Goal: Task Accomplishment & Management: Complete application form

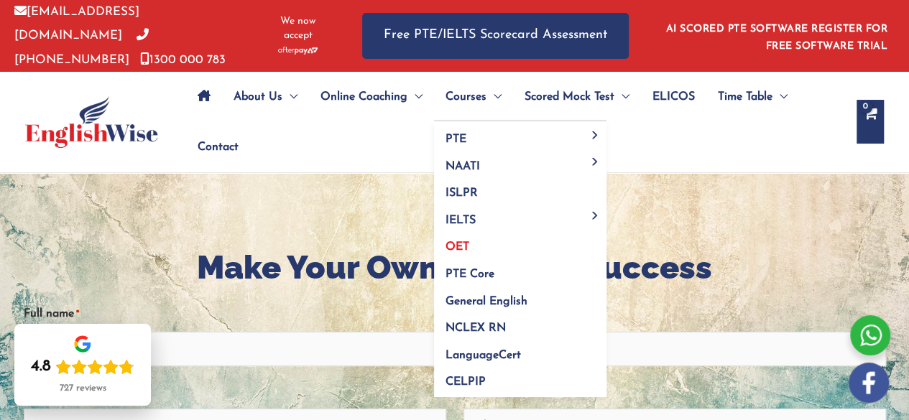
click at [470, 239] on link "OET" at bounding box center [520, 242] width 172 height 27
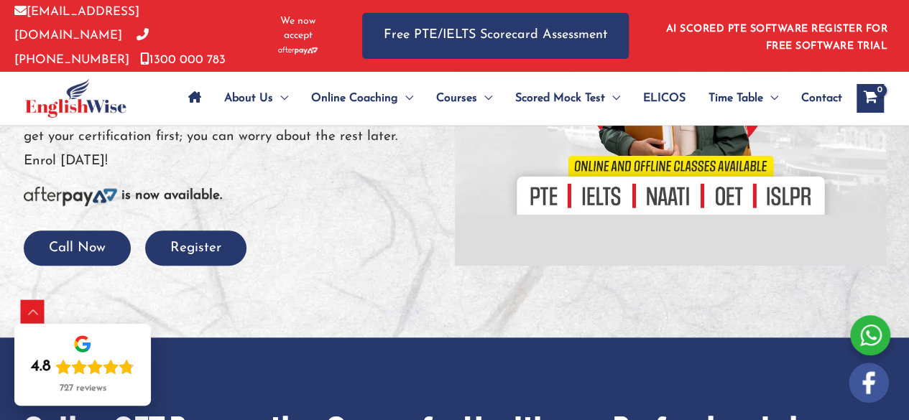
scroll to position [359, 0]
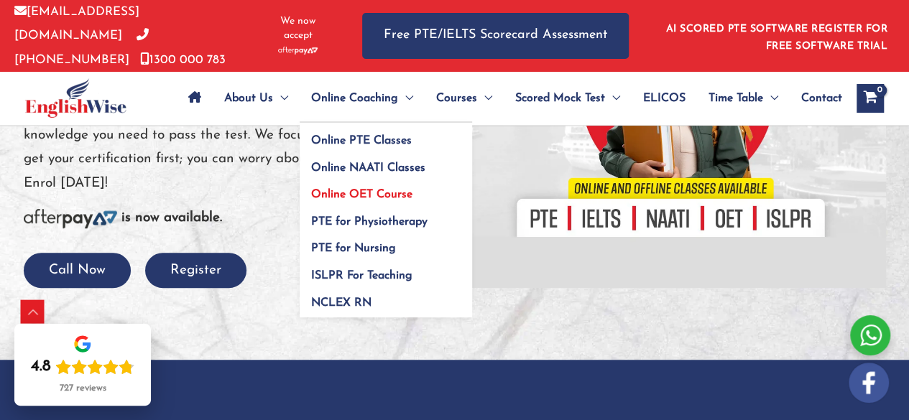
click at [347, 189] on span "Online OET Course" at bounding box center [361, 194] width 101 height 11
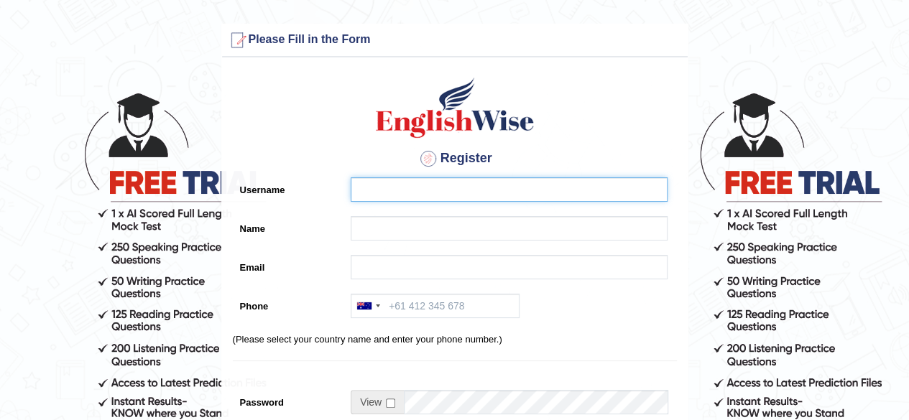
click at [414, 187] on input "Username" at bounding box center [509, 189] width 317 height 24
click at [417, 188] on input "Username" at bounding box center [509, 189] width 317 height 24
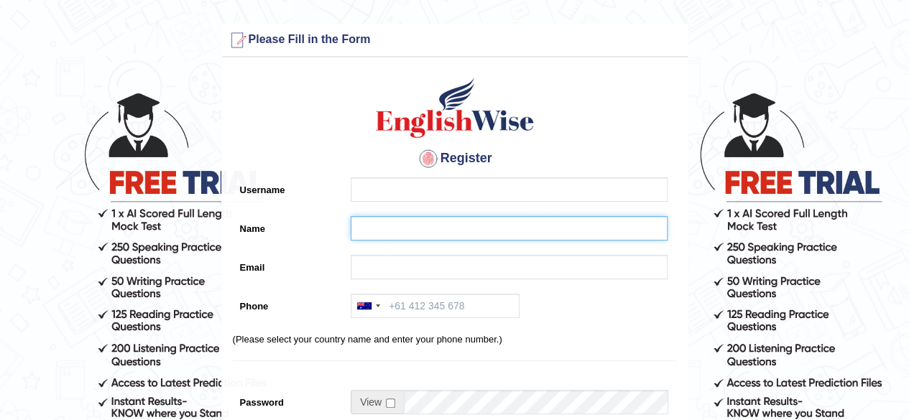
click at [408, 219] on input "Name" at bounding box center [509, 228] width 317 height 24
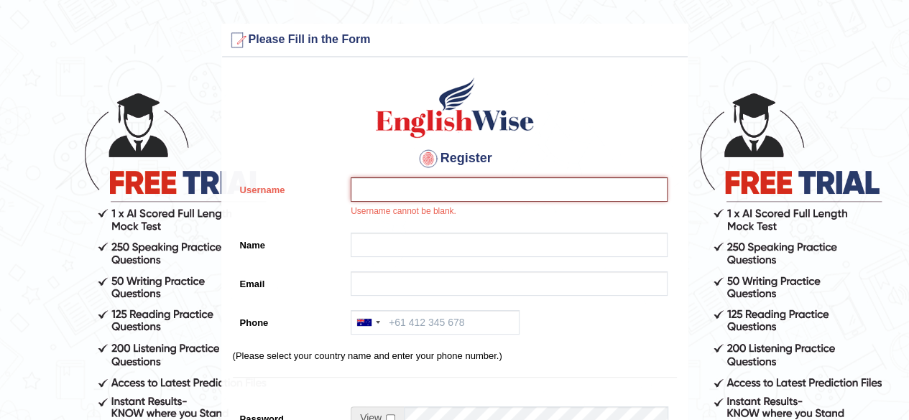
click at [435, 192] on input "Username" at bounding box center [509, 189] width 317 height 24
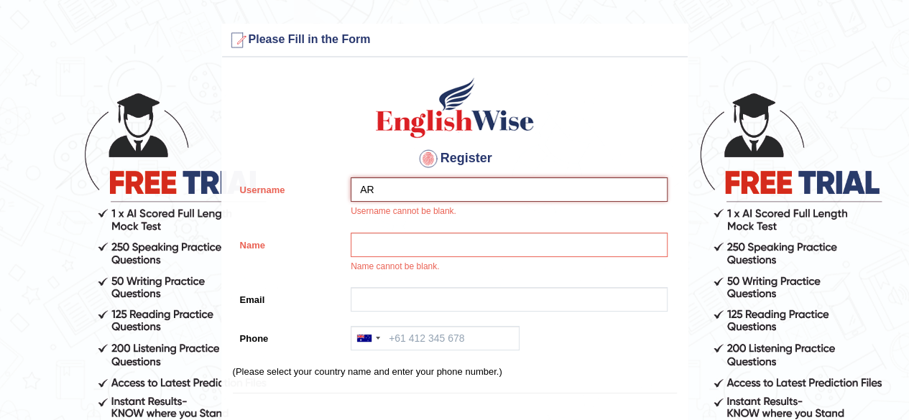
type input "A"
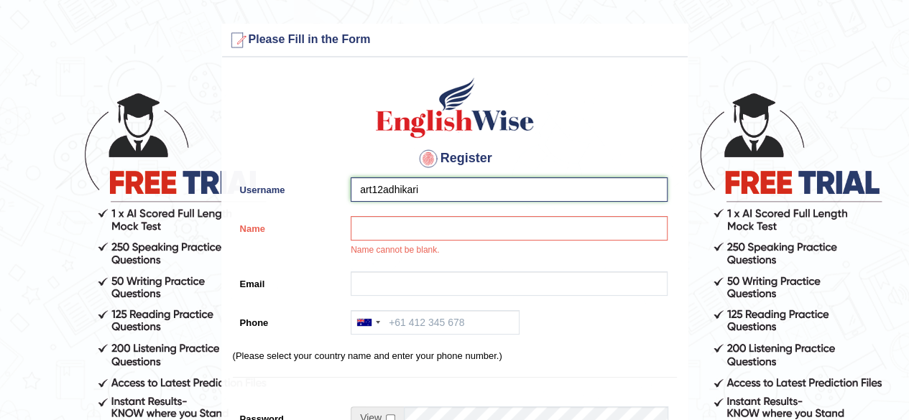
type input "art12adhikari"
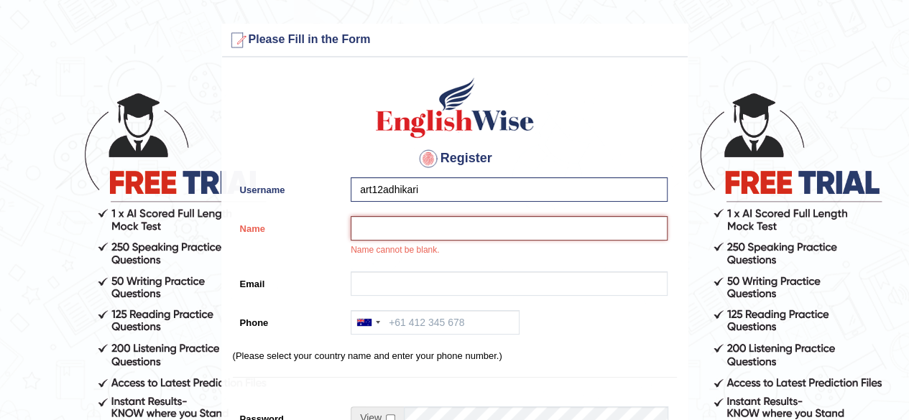
click at [430, 222] on input "Name" at bounding box center [509, 228] width 317 height 24
type input "[PERSON_NAME]"
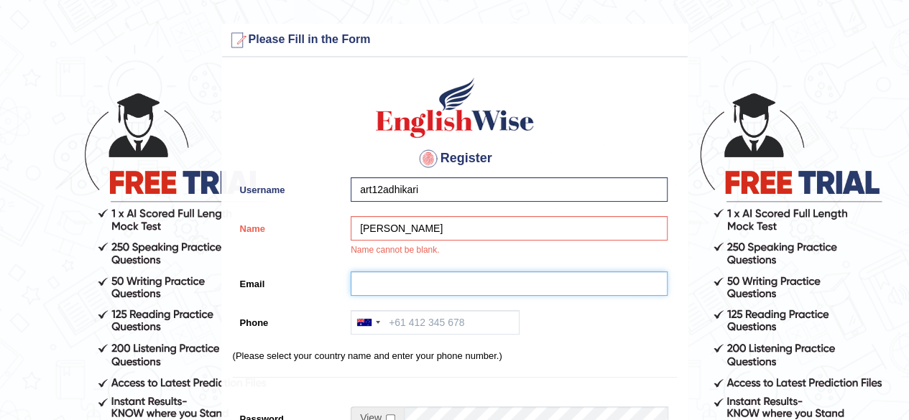
type input "art12adhikari@gmail.com"
type input "+61410265885"
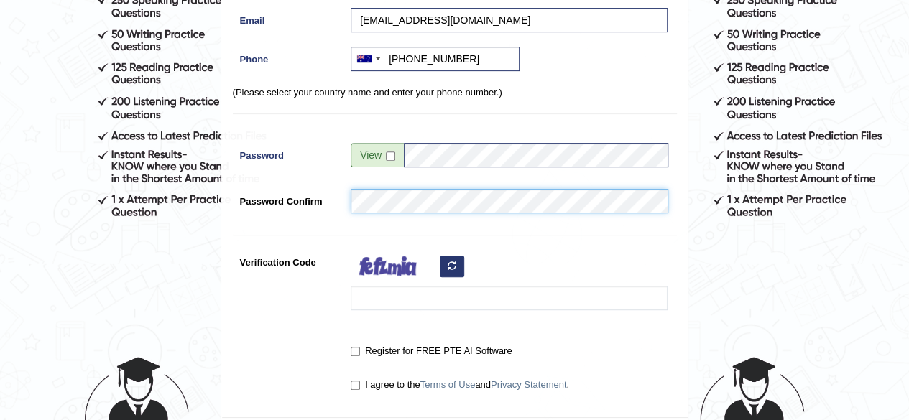
scroll to position [250, 0]
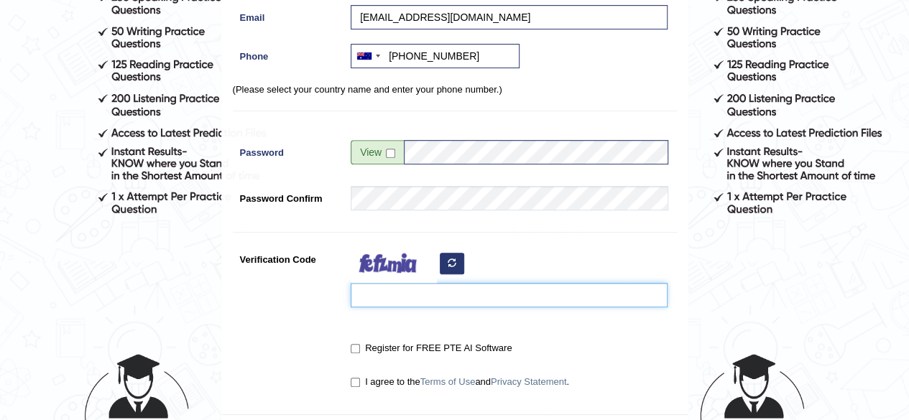
click at [420, 302] on input "Verification Code" at bounding box center [509, 295] width 317 height 24
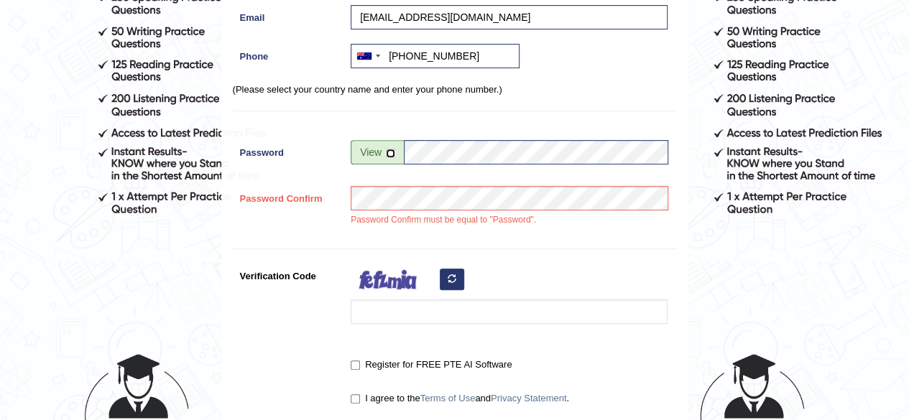
click at [391, 152] on input "checkbox" at bounding box center [390, 153] width 9 height 9
checkbox input "true"
click at [483, 160] on input "kalapasso7" at bounding box center [536, 152] width 264 height 24
type input "kalapass07"
click at [499, 252] on div "Register Username art12adhikari Name Kala Adhikari Email art12adhikari@gmail.co…" at bounding box center [455, 123] width 466 height 616
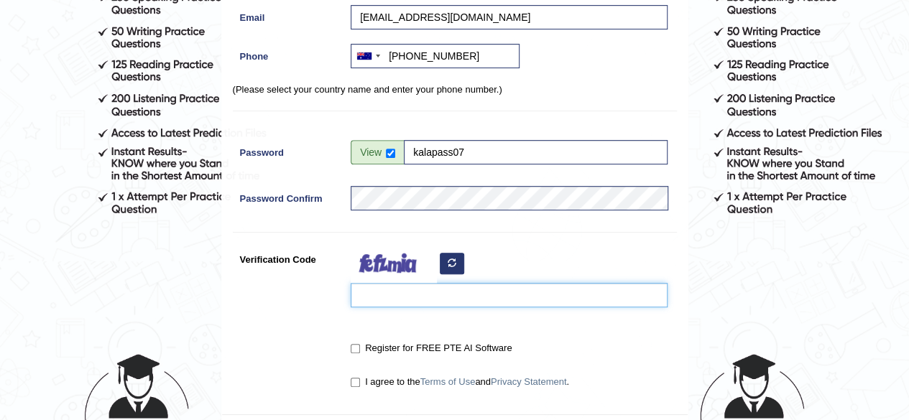
click at [422, 289] on input "Verification Code" at bounding box center [509, 295] width 317 height 24
type input "mochyu"
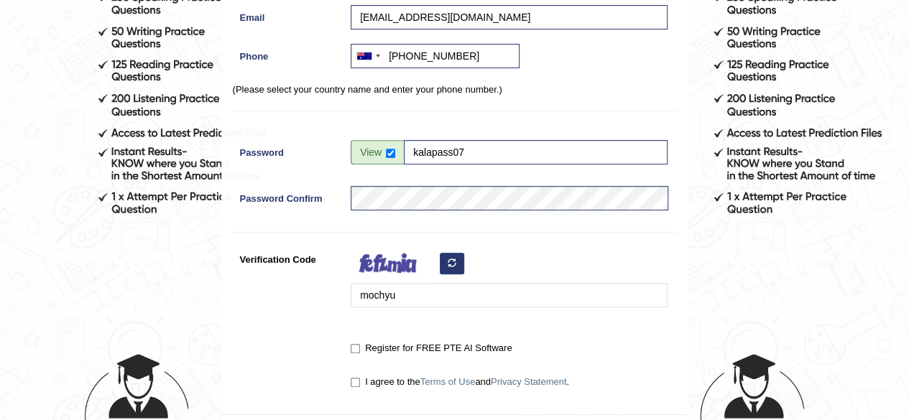
click at [364, 348] on label "Register for FREE PTE AI Software" at bounding box center [431, 348] width 161 height 14
click at [360, 348] on input "Register for FREE PTE AI Software" at bounding box center [355, 348] width 9 height 9
checkbox input "true"
click at [362, 384] on label "I agree to the Terms of Use and Privacy Statement ." at bounding box center [460, 382] width 218 height 14
click at [360, 384] on input "I agree to the Terms of Use and Privacy Statement ." at bounding box center [355, 382] width 9 height 9
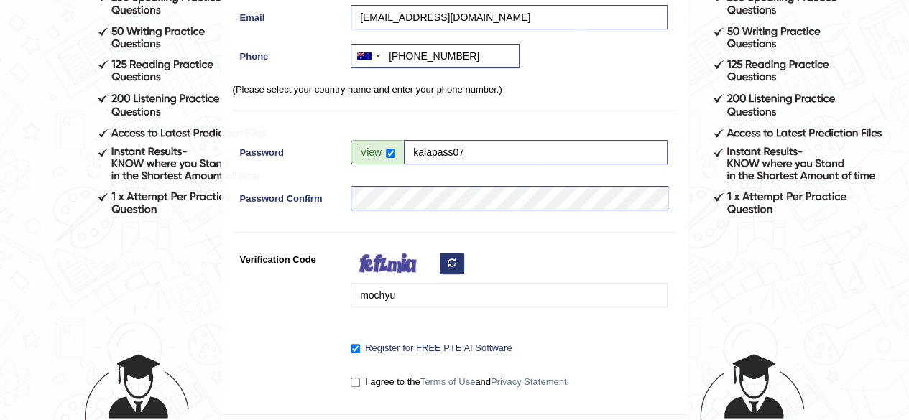
checkbox input "true"
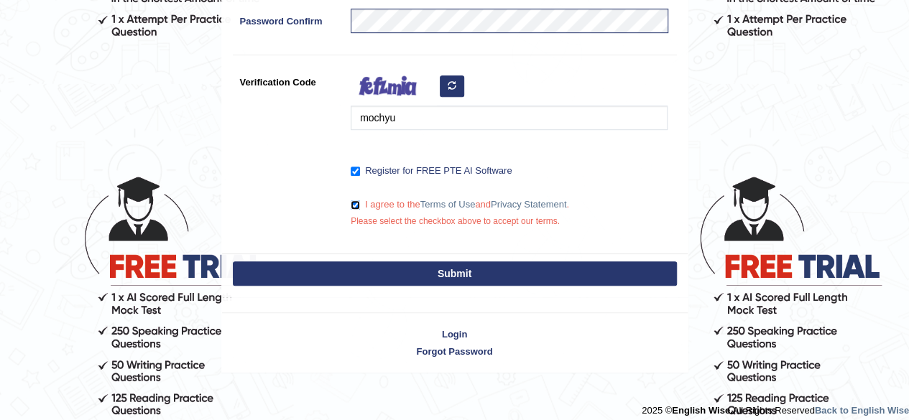
scroll to position [428, 0]
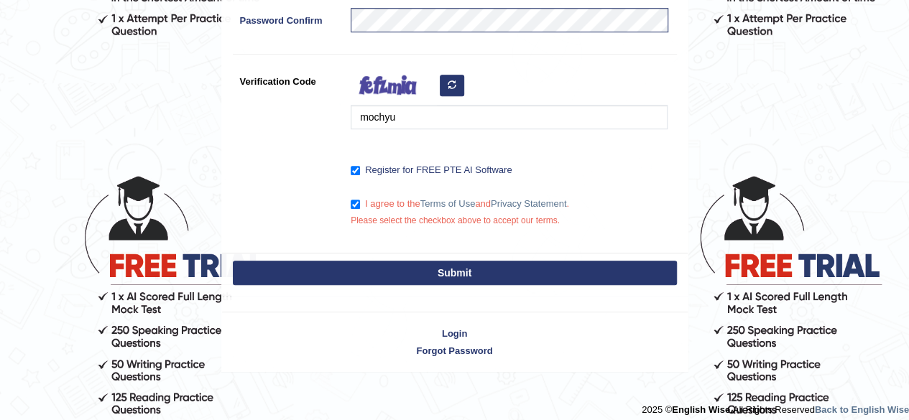
click at [370, 272] on button "Submit" at bounding box center [455, 273] width 444 height 24
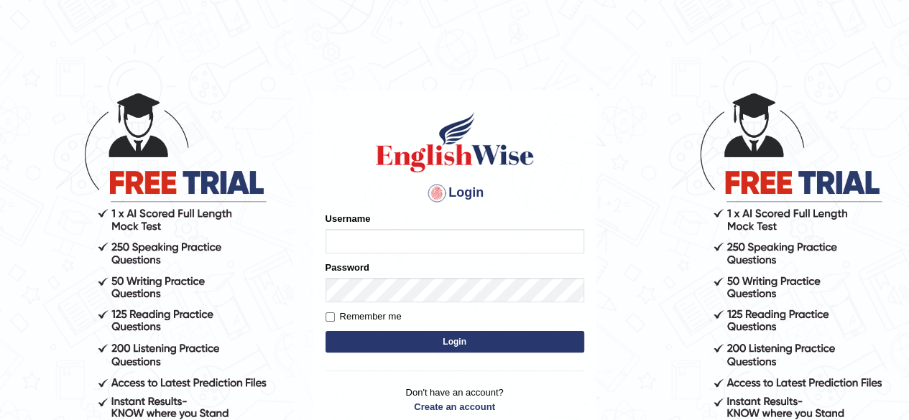
click at [363, 245] on input "Username" at bounding box center [454, 241] width 259 height 24
type input "art12adhikari"
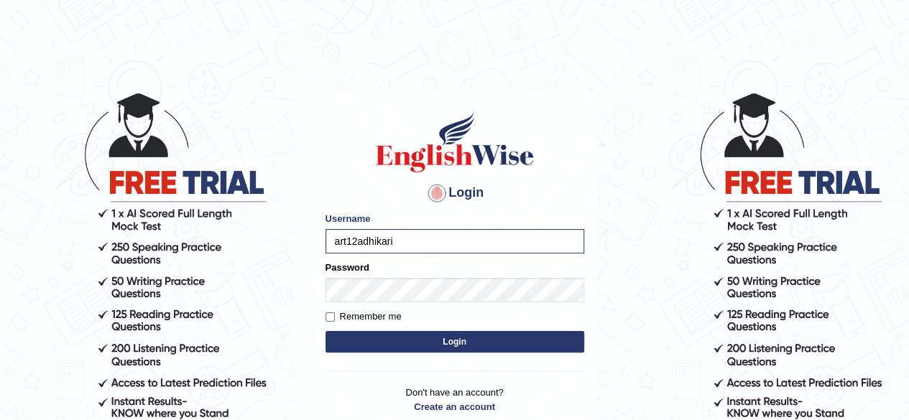
click at [391, 350] on button "Login" at bounding box center [454, 342] width 259 height 22
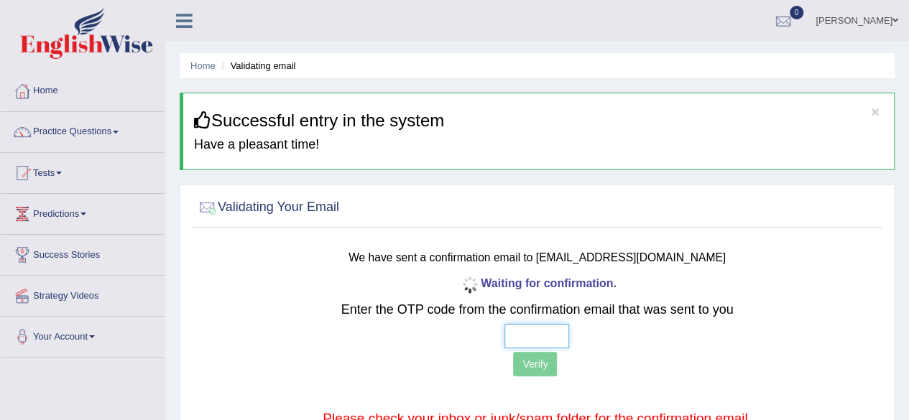
click at [532, 337] on input "text" at bounding box center [536, 336] width 65 height 24
click at [537, 334] on input "text" at bounding box center [536, 336] width 65 height 24
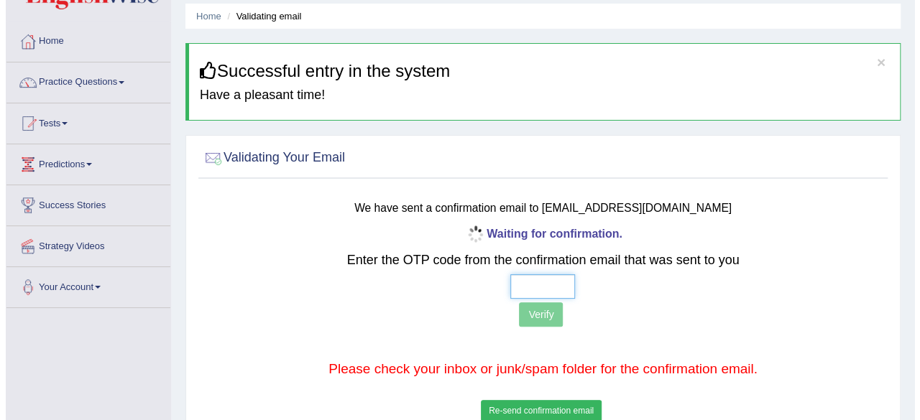
scroll to position [72, 0]
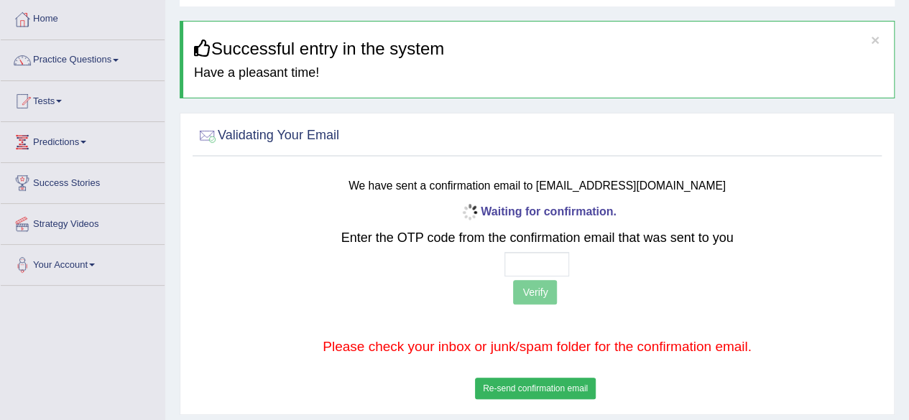
click at [537, 386] on button "Re-send confirmation email" at bounding box center [535, 389] width 121 height 22
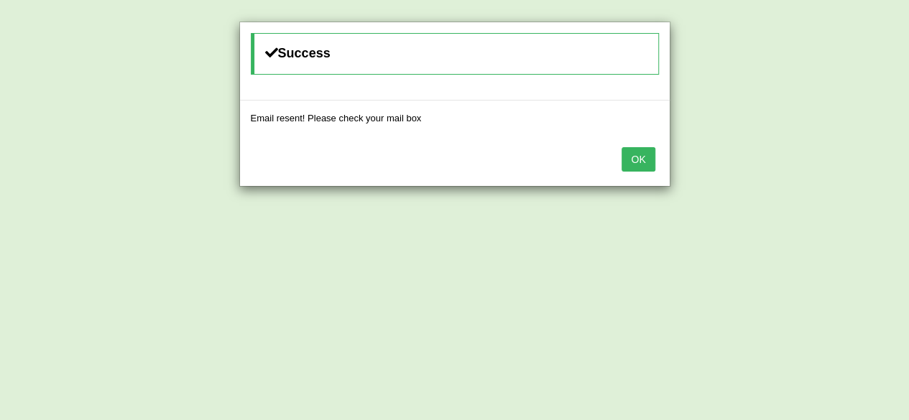
click at [629, 157] on button "OK" at bounding box center [637, 159] width 33 height 24
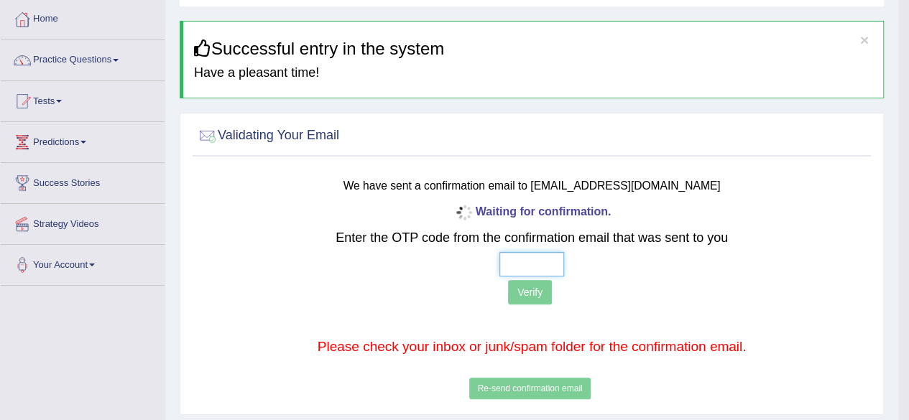
click at [522, 271] on input "text" at bounding box center [531, 264] width 65 height 24
type input "3 9 3 0"
click at [525, 302] on button "Verify" at bounding box center [530, 292] width 44 height 24
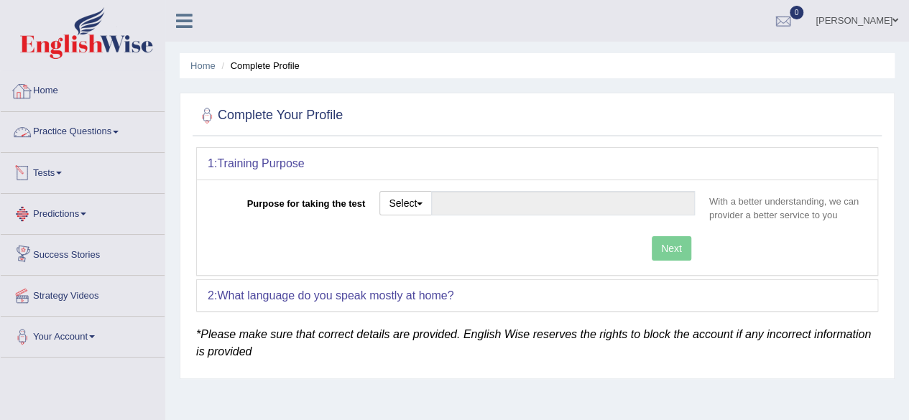
click at [70, 106] on link "Home" at bounding box center [83, 89] width 164 height 36
click at [404, 200] on button "Select" at bounding box center [405, 203] width 52 height 24
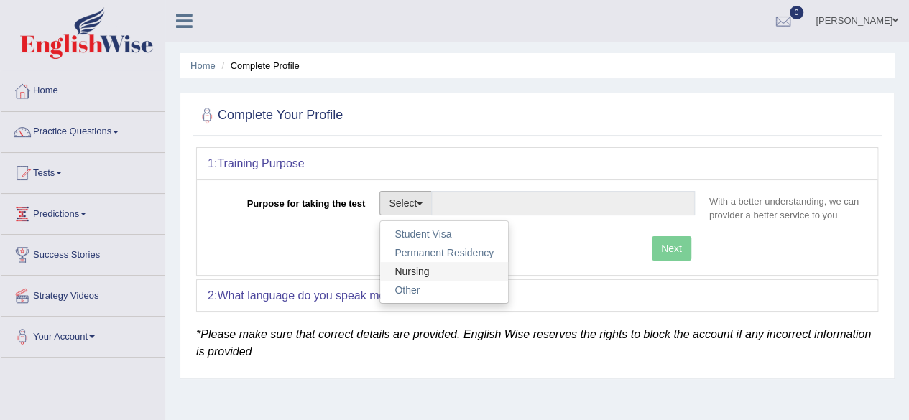
click at [433, 266] on link "Nursing" at bounding box center [444, 271] width 128 height 19
type input "Nursing"
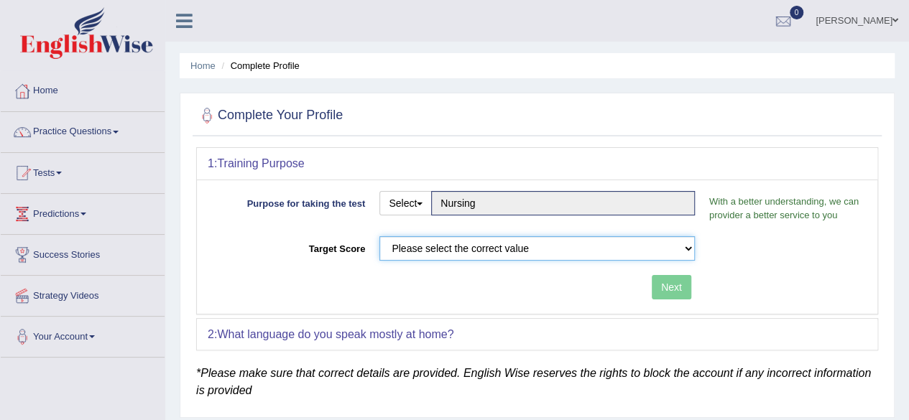
click at [413, 254] on select "Please select the correct value 50 (6 bands) 58 (6.5 bands) 65 (7 bands) 79 (8 …" at bounding box center [536, 248] width 315 height 24
select select "65"
click at [379, 236] on select "Please select the correct value 50 (6 bands) 58 (6.5 bands) 65 (7 bands) 79 (8 …" at bounding box center [536, 248] width 315 height 24
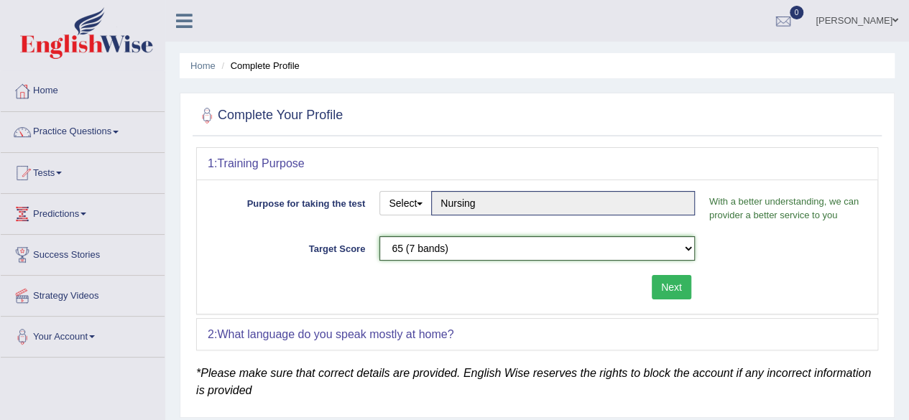
click at [447, 254] on select "Please select the correct value 50 (6 bands) 58 (6.5 bands) 65 (7 bands) 79 (8 …" at bounding box center [536, 248] width 315 height 24
click at [379, 236] on select "Please select the correct value 50 (6 bands) 58 (6.5 bands) 65 (7 bands) 79 (8 …" at bounding box center [536, 248] width 315 height 24
click at [673, 284] on button "Next" at bounding box center [672, 287] width 40 height 24
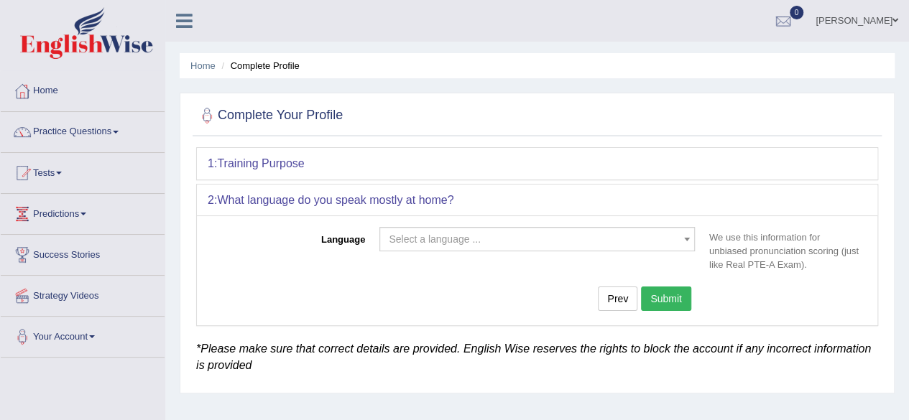
click at [589, 227] on span "Select a language ..." at bounding box center [536, 239] width 315 height 24
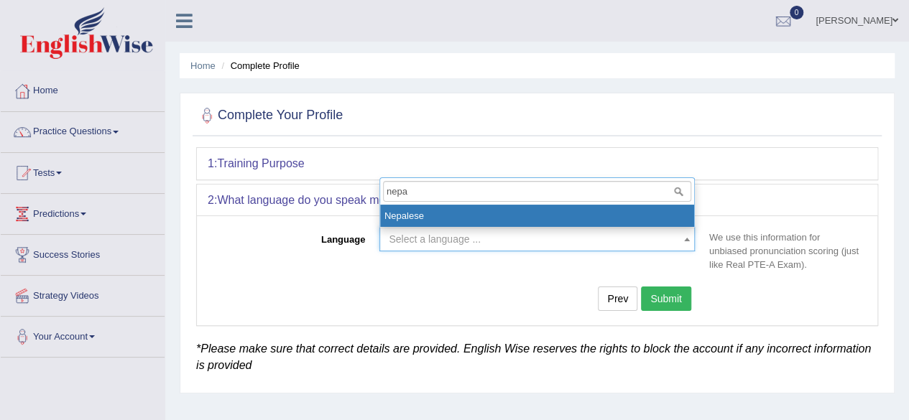
type input "nepa"
select select "Nepalese"
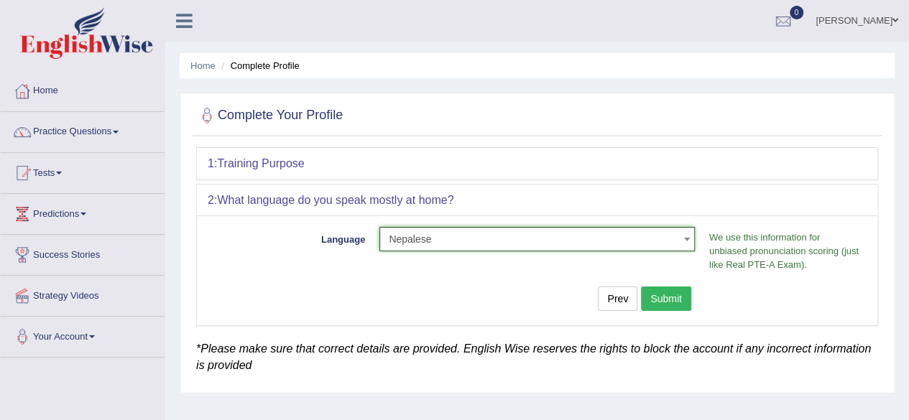
click at [675, 302] on button "Submit" at bounding box center [666, 299] width 50 height 24
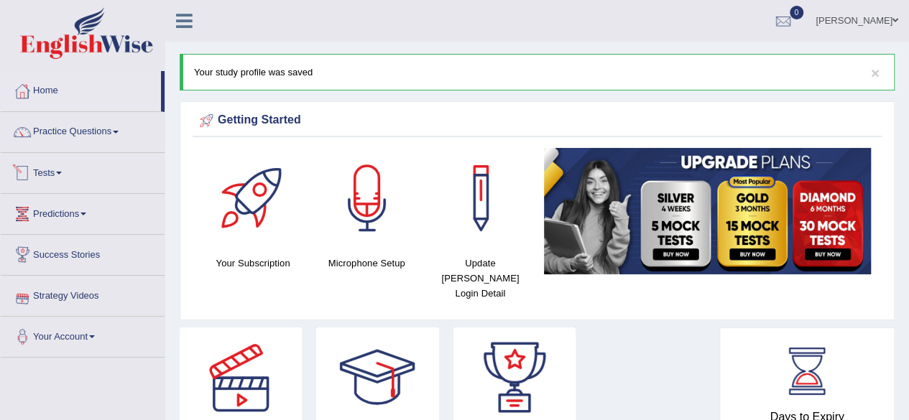
click at [61, 172] on span at bounding box center [59, 173] width 6 height 3
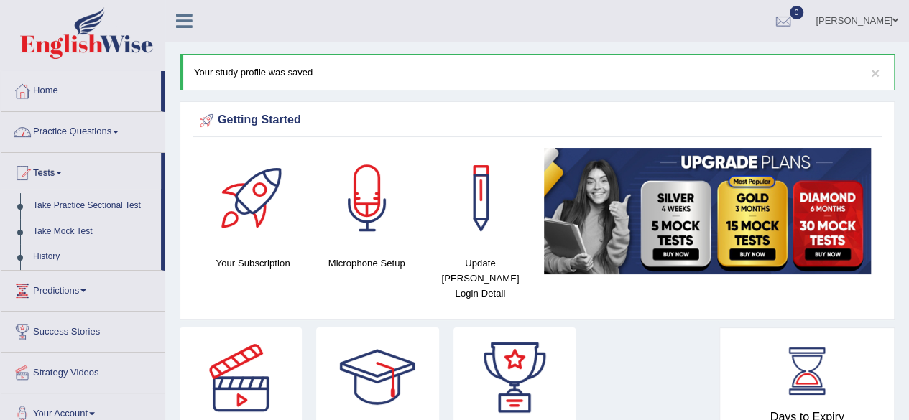
click at [63, 131] on link "Practice Questions" at bounding box center [83, 130] width 164 height 36
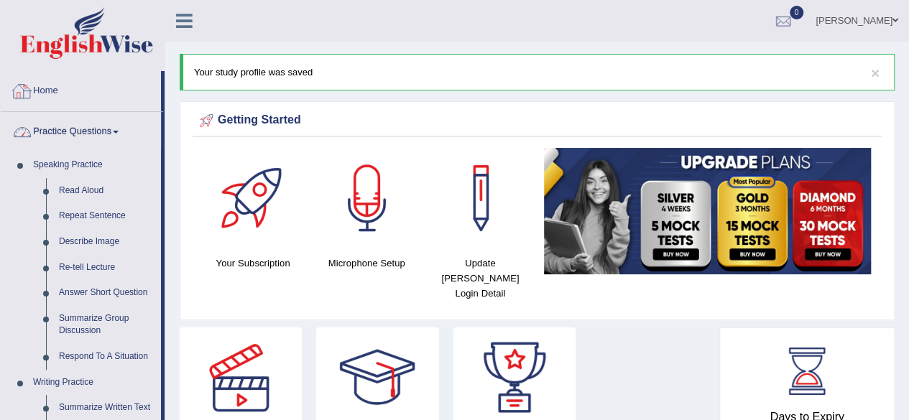
click at [39, 84] on link "Home" at bounding box center [81, 89] width 160 height 36
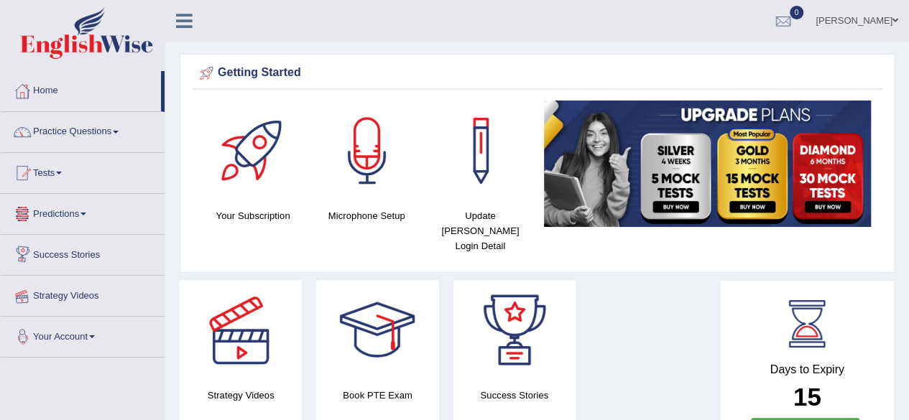
click at [74, 330] on link "Your Account" at bounding box center [83, 335] width 164 height 36
click at [83, 88] on link "Home" at bounding box center [81, 89] width 160 height 36
click at [794, 19] on div at bounding box center [783, 22] width 22 height 22
click at [205, 22] on div at bounding box center [190, 16] width 50 height 32
click at [195, 21] on link at bounding box center [184, 20] width 38 height 22
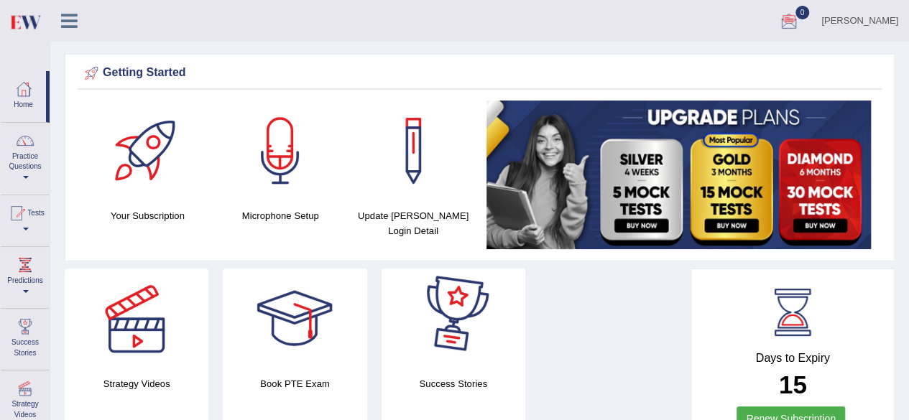
click at [424, 199] on div at bounding box center [413, 151] width 101 height 101
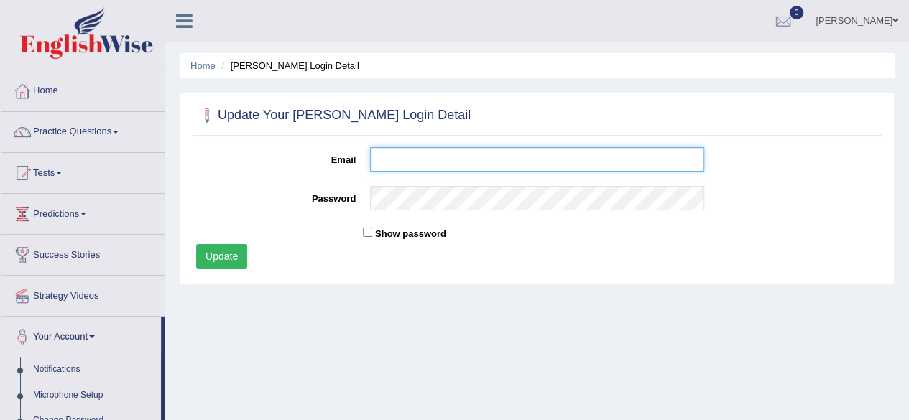
click at [406, 157] on input "Email" at bounding box center [537, 159] width 334 height 24
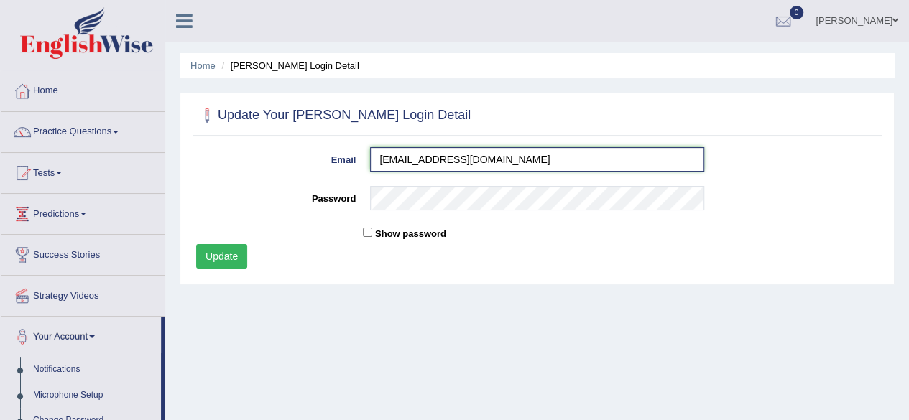
click at [494, 157] on input "[EMAIL_ADDRESS][DOMAIN_NAME]" at bounding box center [537, 159] width 334 height 24
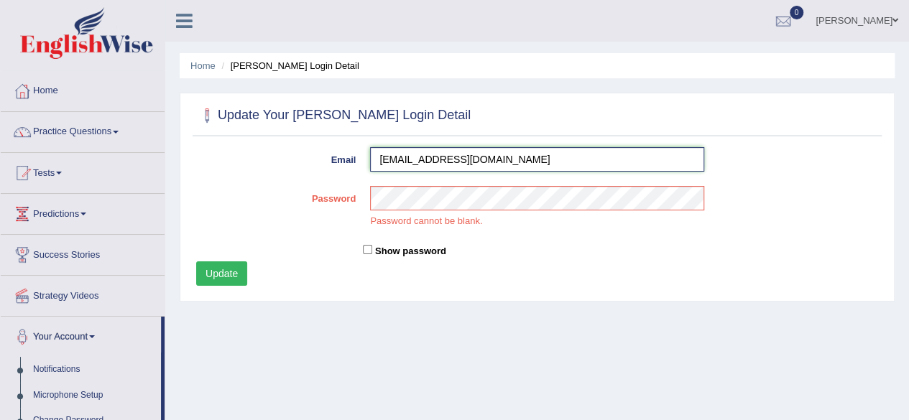
drag, startPoint x: 493, startPoint y: 157, endPoint x: 441, endPoint y: 158, distance: 51.7
click at [441, 158] on input "[EMAIL_ADDRESS][DOMAIN_NAME]" at bounding box center [537, 159] width 334 height 24
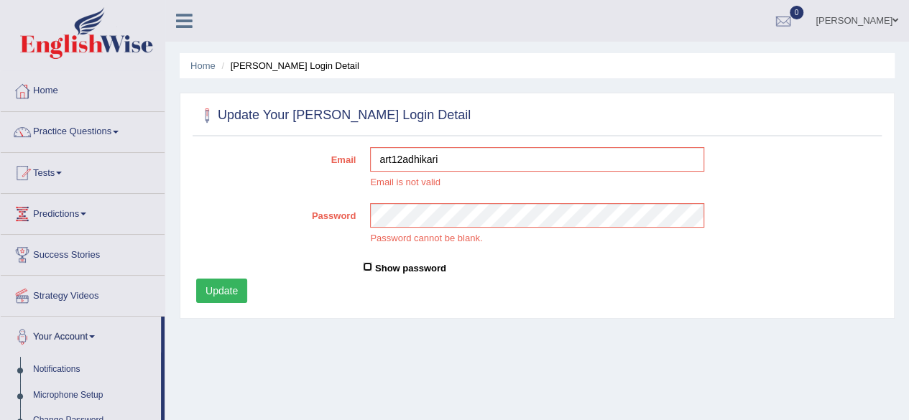
click at [366, 267] on form "Email art12adhikari Email is not valid Password Password cannot be blank. Show …" at bounding box center [537, 226] width 696 height 159
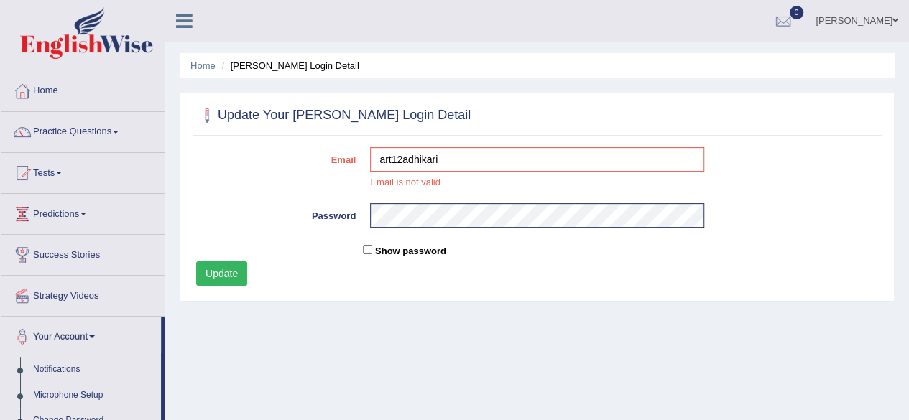
click at [226, 275] on button "Update" at bounding box center [221, 273] width 51 height 24
click at [221, 269] on button "Update" at bounding box center [221, 273] width 51 height 24
click at [224, 266] on button "Update" at bounding box center [221, 273] width 51 height 24
click at [447, 163] on input "art12adhikari" at bounding box center [537, 159] width 334 height 24
type input "[EMAIL_ADDRESS][DOMAIN_NAME]"
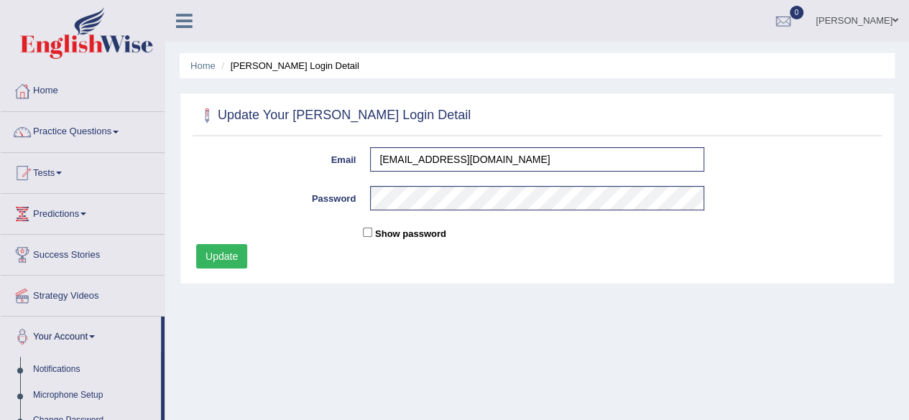
click at [361, 235] on form "Email art12adhikari@gmail.com Password Show password Update" at bounding box center [537, 209] width 696 height 125
click at [366, 233] on input "Show password" at bounding box center [367, 232] width 9 height 9
checkbox input "true"
click at [232, 254] on button "Update" at bounding box center [221, 256] width 51 height 24
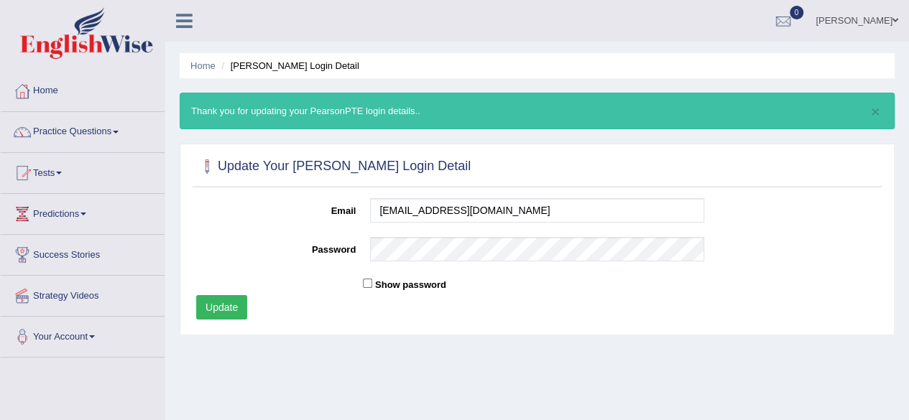
click at [63, 133] on link "Practice Questions" at bounding box center [83, 130] width 164 height 36
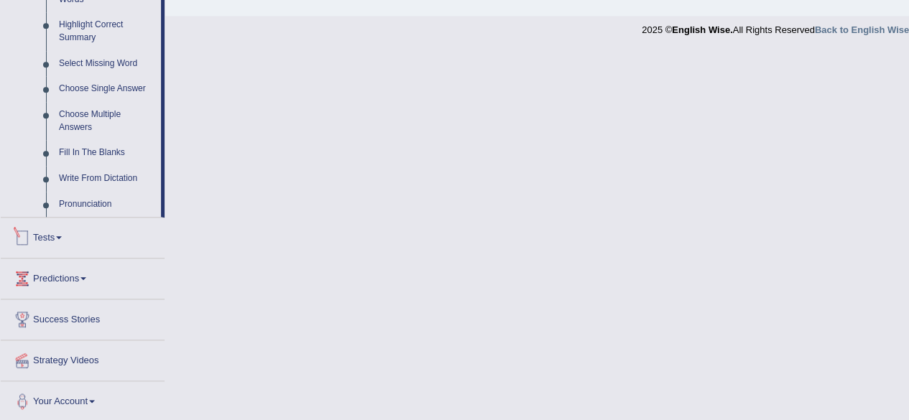
click at [67, 250] on link "Tests" at bounding box center [83, 236] width 164 height 36
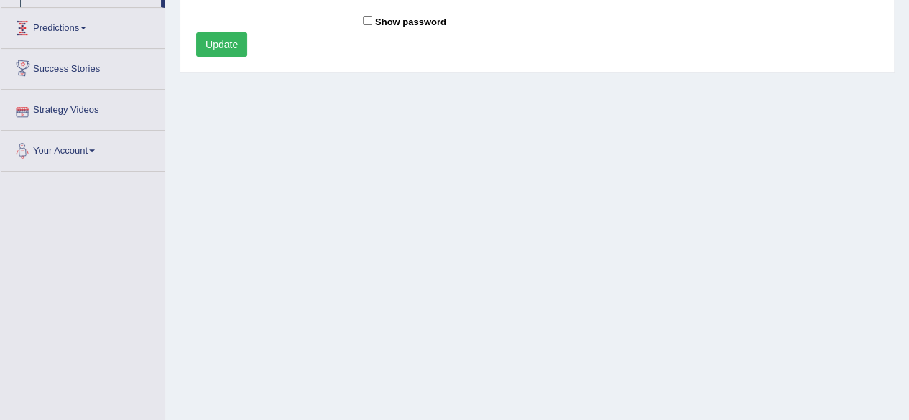
scroll to position [230, 0]
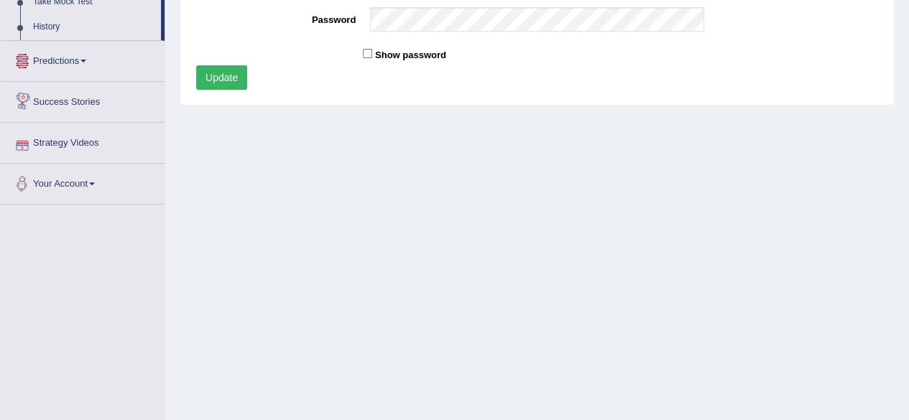
click at [96, 143] on link "Strategy Videos" at bounding box center [83, 141] width 164 height 36
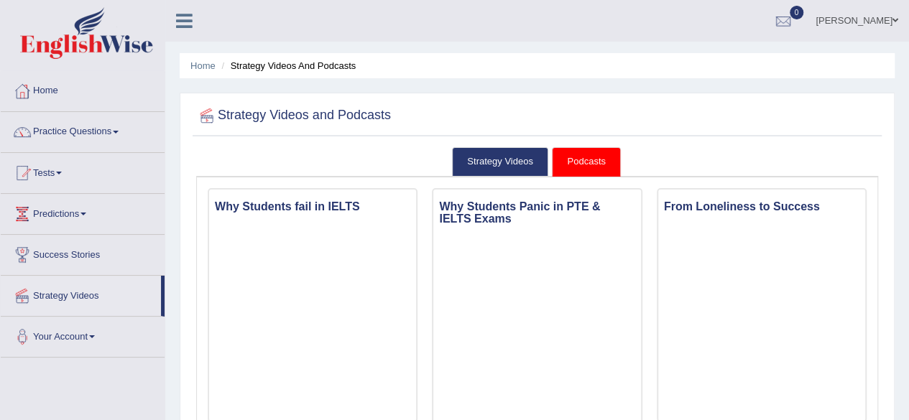
click at [88, 210] on link "Predictions" at bounding box center [83, 212] width 164 height 36
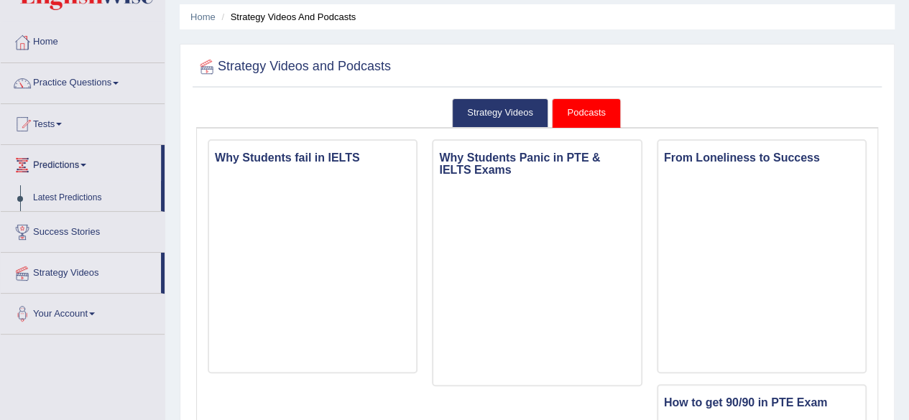
scroll to position [72, 0]
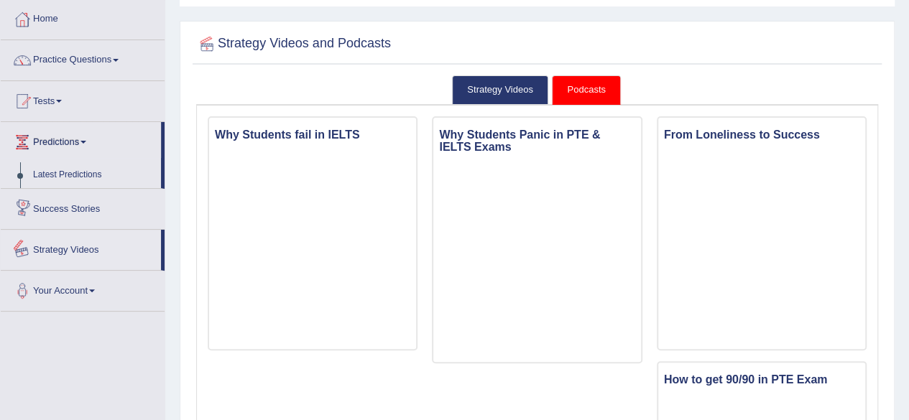
click at [93, 210] on link "Success Stories" at bounding box center [83, 207] width 164 height 36
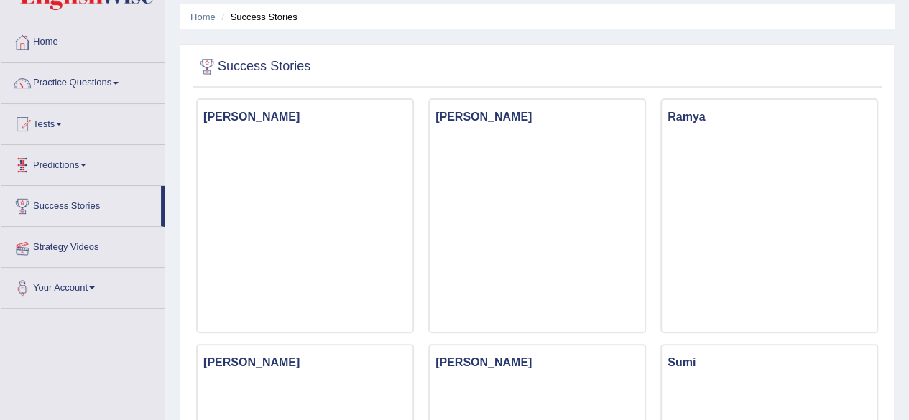
scroll to position [72, 0]
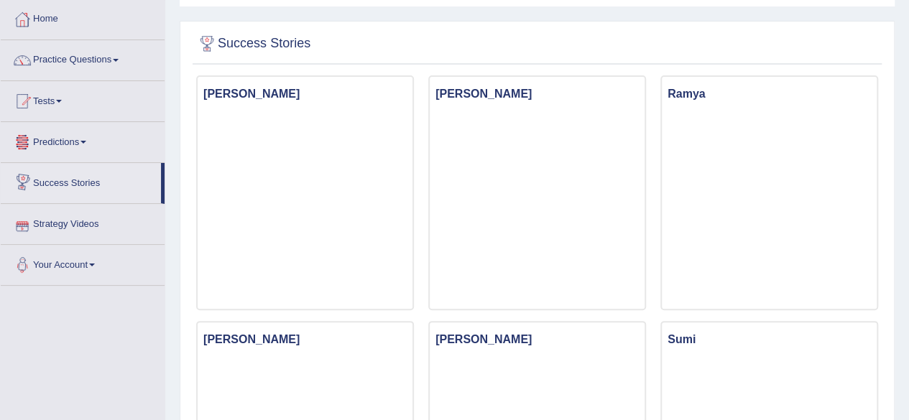
click at [102, 272] on link "Your Account" at bounding box center [83, 263] width 164 height 36
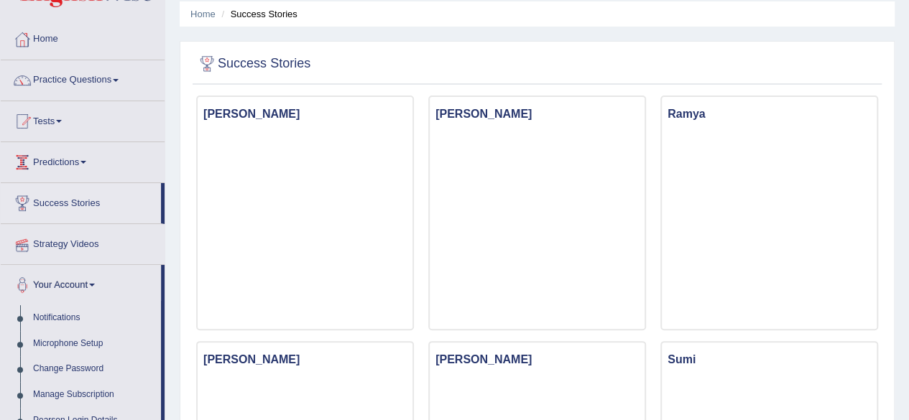
scroll to position [0, 0]
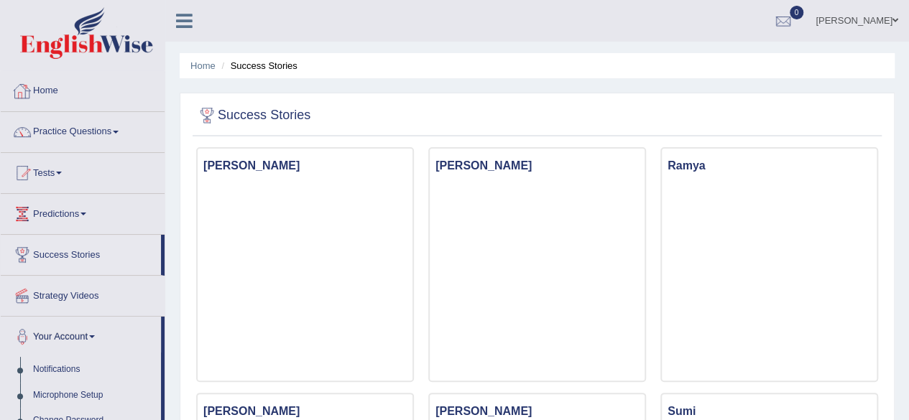
click at [112, 92] on link "Home" at bounding box center [83, 89] width 164 height 36
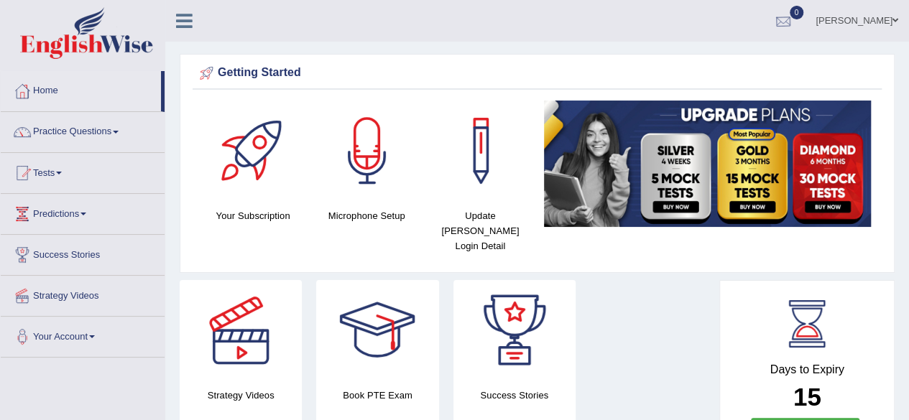
click at [794, 23] on div at bounding box center [783, 22] width 22 height 22
click at [175, 26] on link at bounding box center [184, 20] width 38 height 22
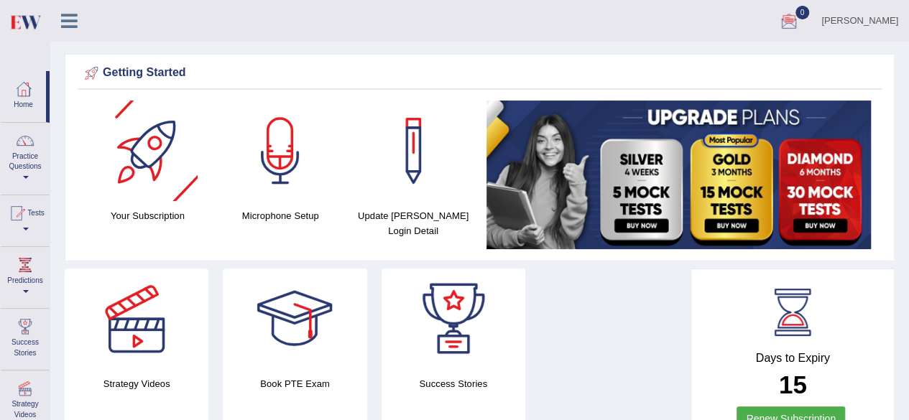
click at [72, 28] on icon at bounding box center [69, 20] width 17 height 19
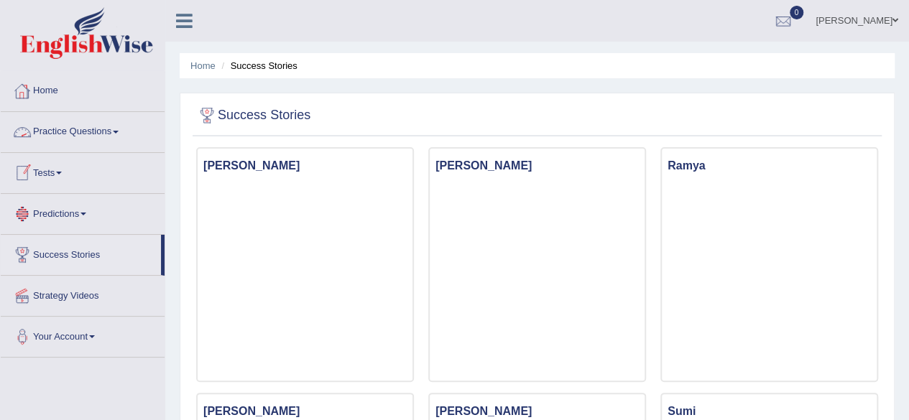
click at [66, 131] on link "Practice Questions" at bounding box center [83, 130] width 164 height 36
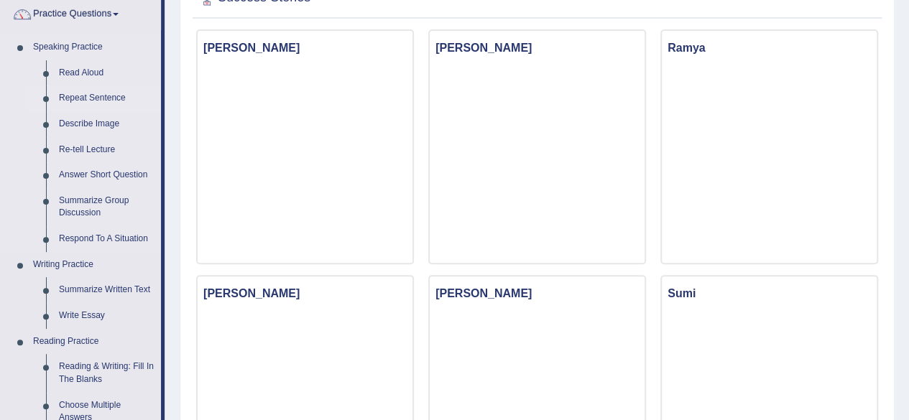
scroll to position [216, 0]
